Goal: Download file/media

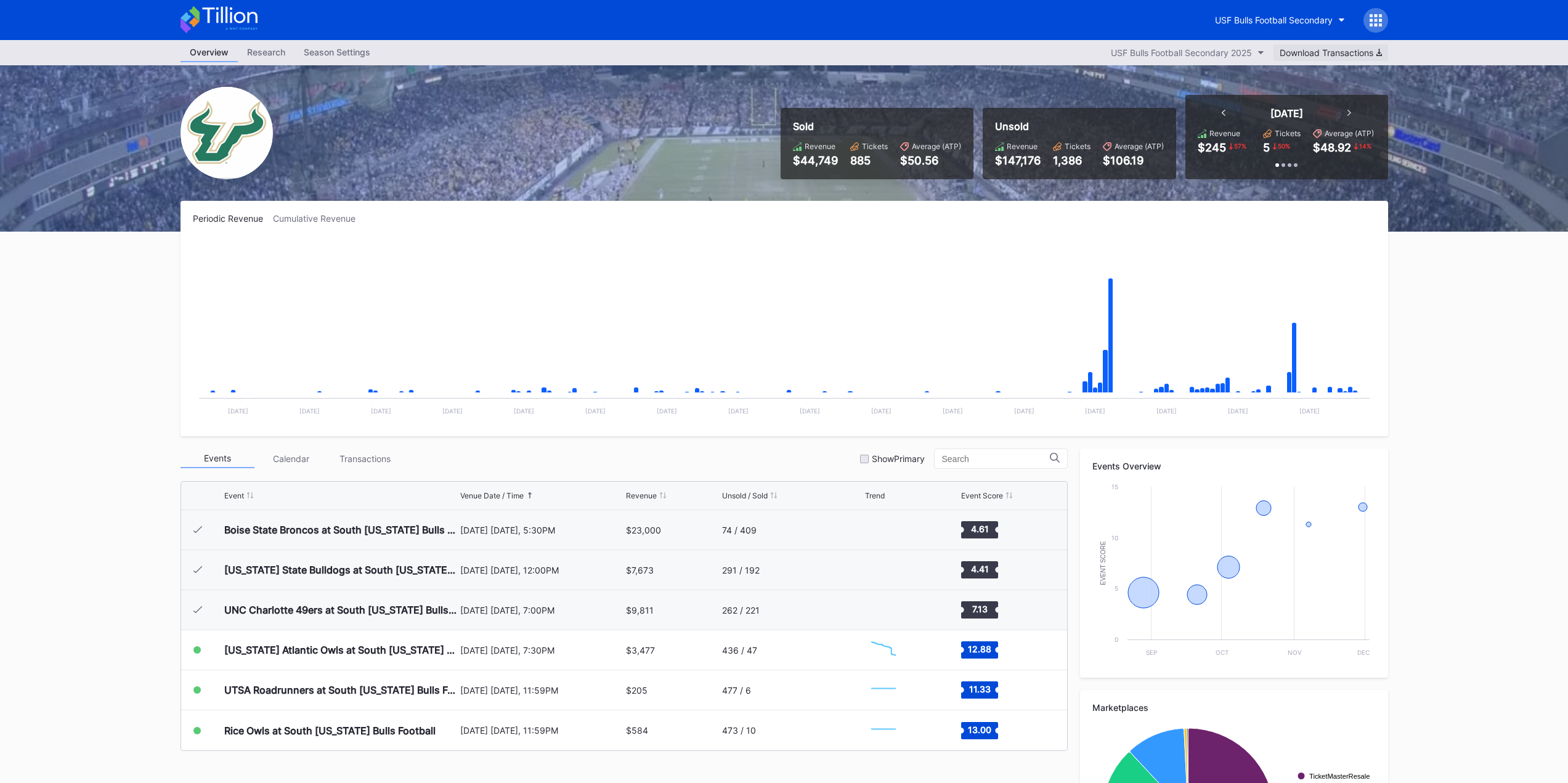
click at [1362, 54] on div "Download Transactions" at bounding box center [1330, 53] width 102 height 11
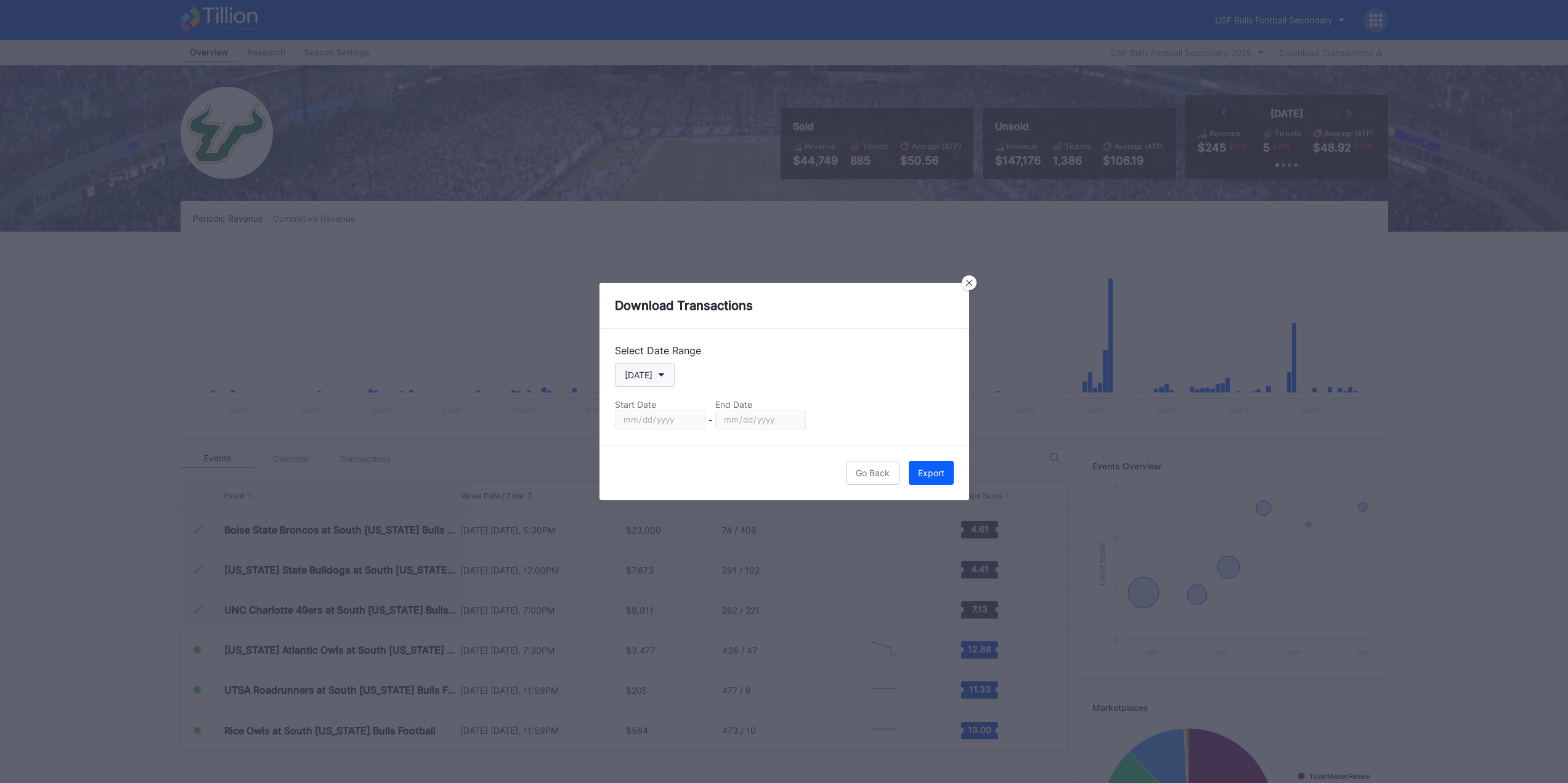
click at [656, 378] on button "[DATE]" at bounding box center [645, 375] width 60 height 24
click at [654, 502] on div "Season" at bounding box center [650, 500] width 71 height 23
click at [666, 375] on icon "button" at bounding box center [663, 375] width 6 height 4
click at [642, 526] on div "Custom" at bounding box center [639, 524] width 31 height 11
click at [692, 418] on input "[DATE]" at bounding box center [660, 420] width 90 height 20
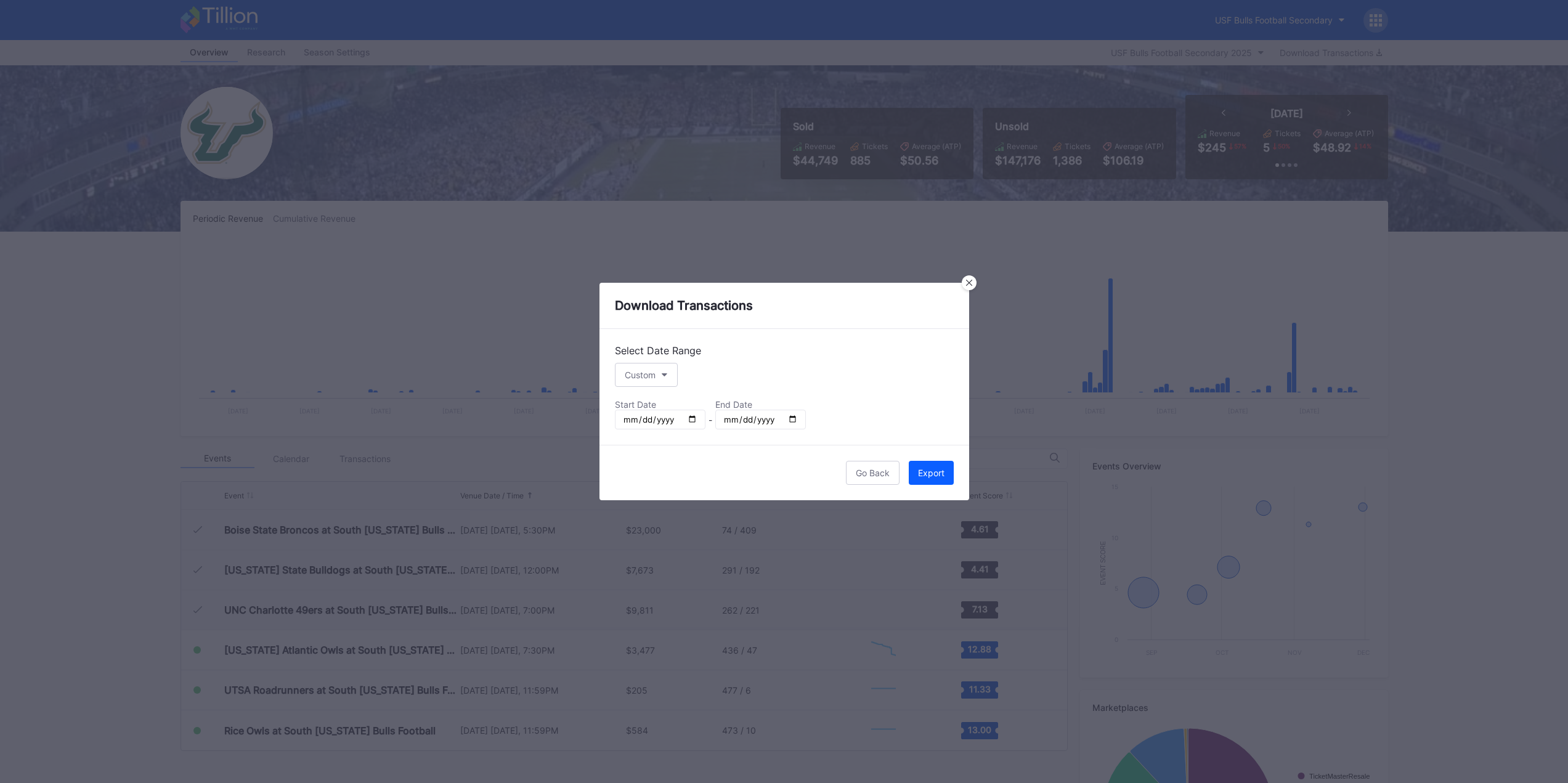
type input "[DATE]"
click at [923, 470] on div "Export" at bounding box center [930, 473] width 26 height 11
